Goal: Information Seeking & Learning: Learn about a topic

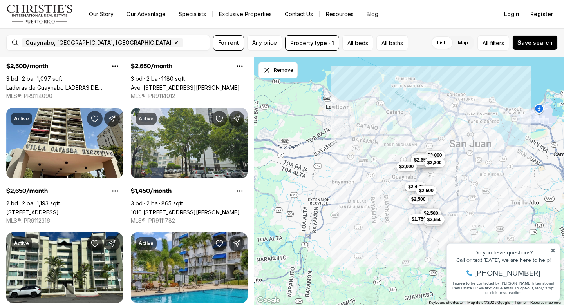
scroll to position [893, 0]
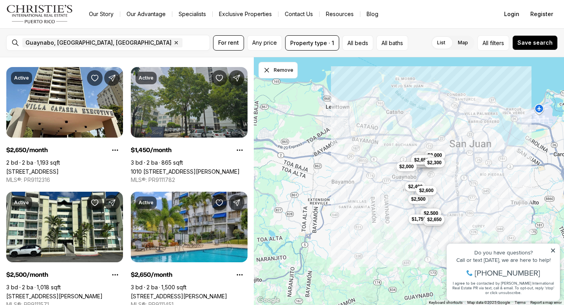
click at [192, 168] on link "1010 [STREET_ADDRESS][PERSON_NAME]" at bounding box center [185, 171] width 109 height 7
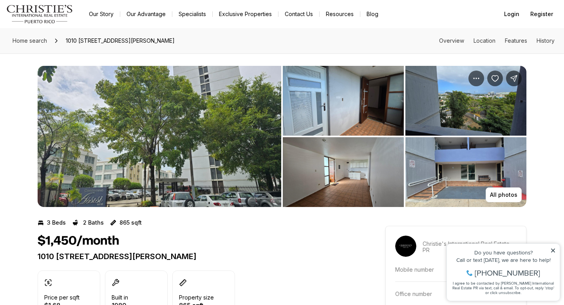
click at [324, 98] on img "View image gallery" at bounding box center [343, 101] width 121 height 70
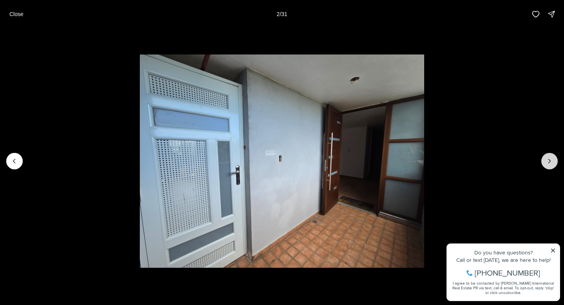
click at [545, 159] on button "Next slide" at bounding box center [550, 161] width 16 height 16
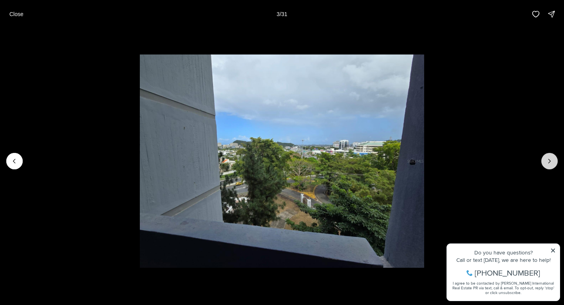
click at [545, 159] on button "Next slide" at bounding box center [550, 161] width 16 height 16
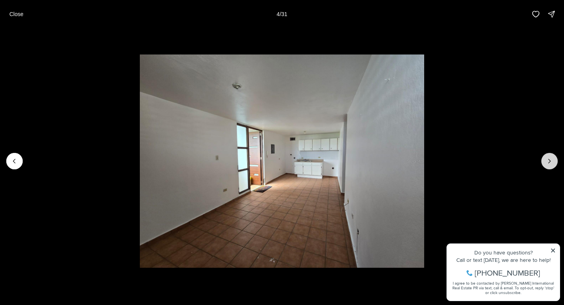
click at [545, 159] on button "Next slide" at bounding box center [550, 161] width 16 height 16
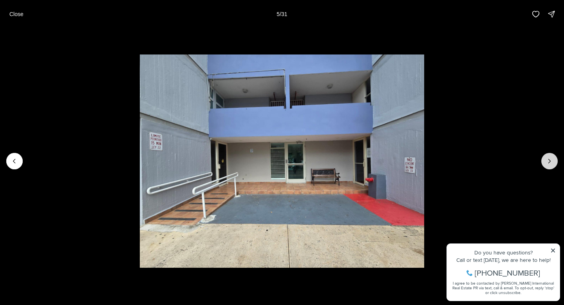
click at [545, 159] on button "Next slide" at bounding box center [550, 161] width 16 height 16
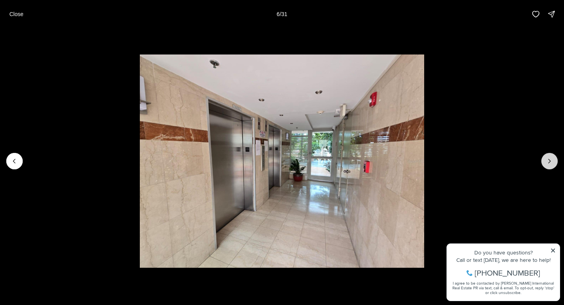
click at [545, 159] on button "Next slide" at bounding box center [550, 161] width 16 height 16
